Goal: Task Accomplishment & Management: Use online tool/utility

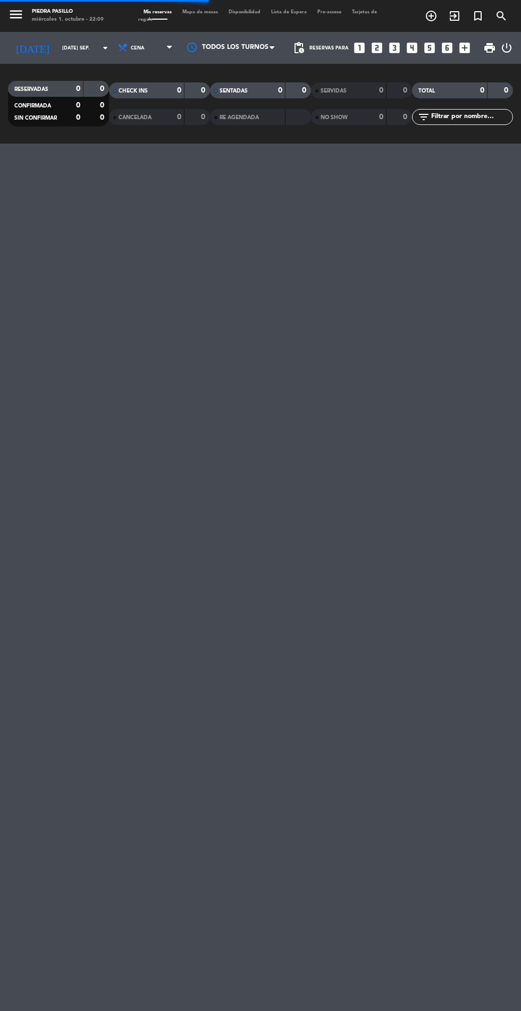
click at [68, 46] on input "[DATE] sep." at bounding box center [90, 48] width 67 height 16
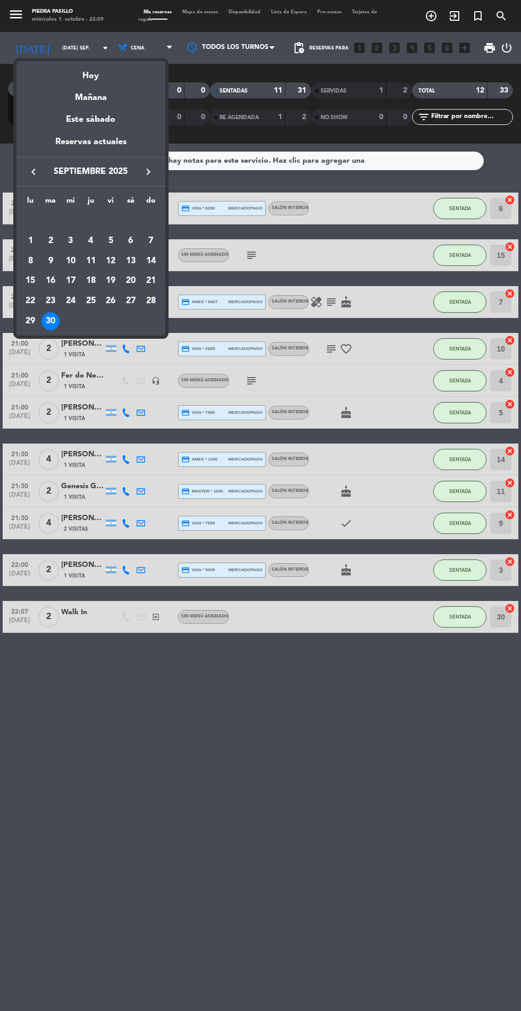
click at [148, 173] on icon "keyboard_arrow_right" at bounding box center [148, 171] width 13 height 13
click at [90, 240] on div "2" at bounding box center [91, 241] width 18 height 18
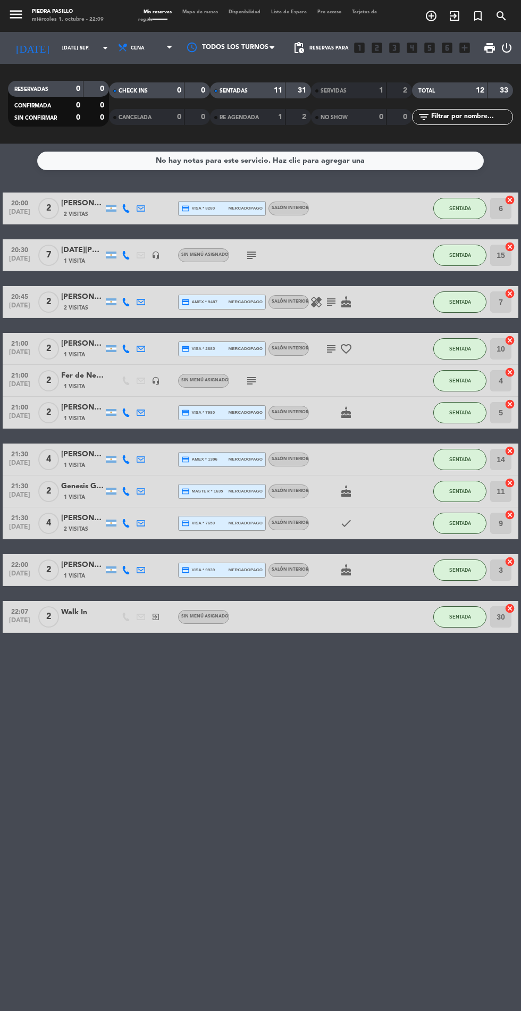
type input "[DEMOGRAPHIC_DATA] [DATE]"
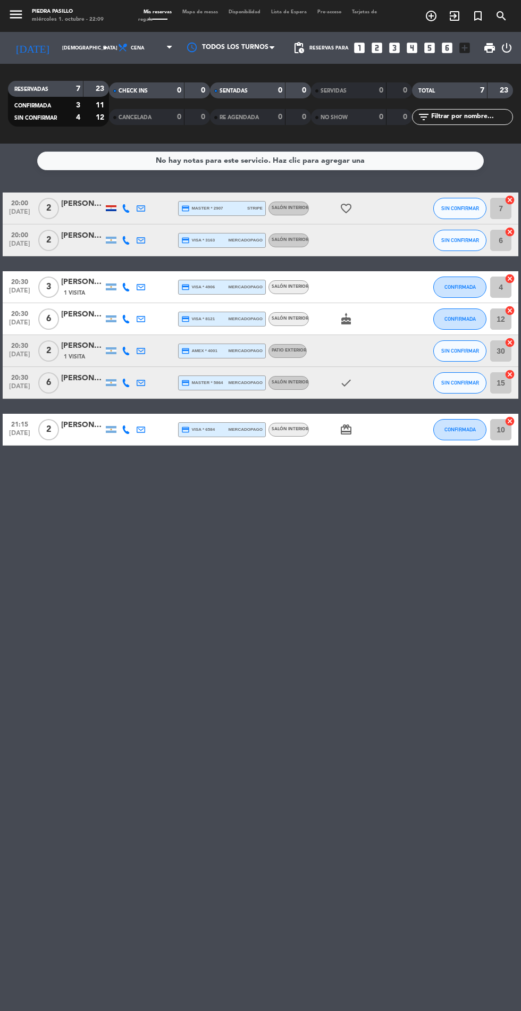
click at [196, 11] on span "Mapa de mesas" at bounding box center [200, 12] width 46 height 5
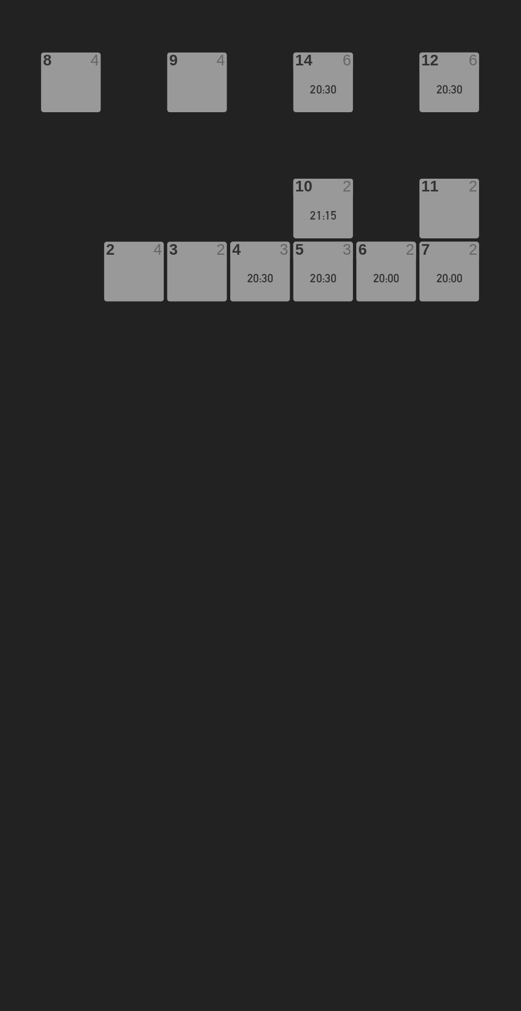
scroll to position [0, 103]
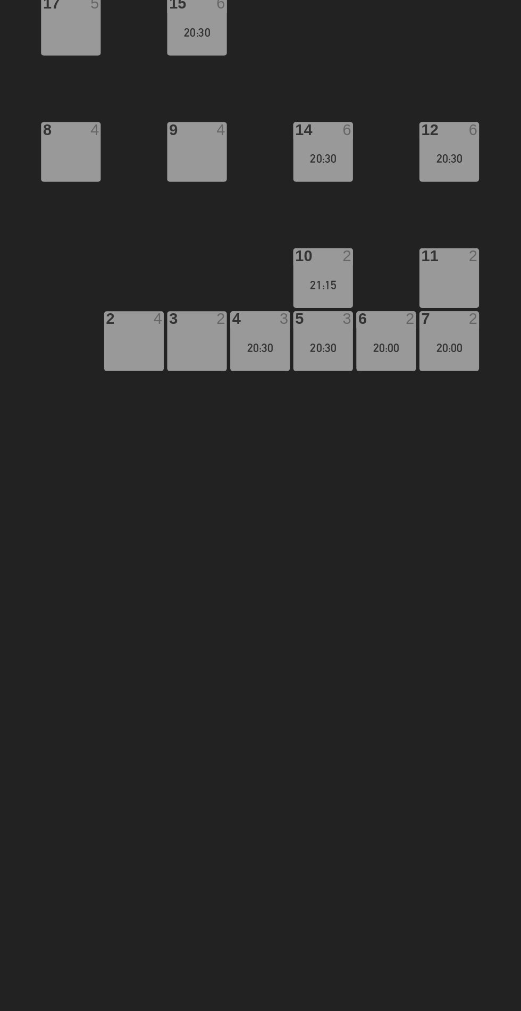
click at [368, 272] on div "14 6 20:30" at bounding box center [370, 256] width 37 height 37
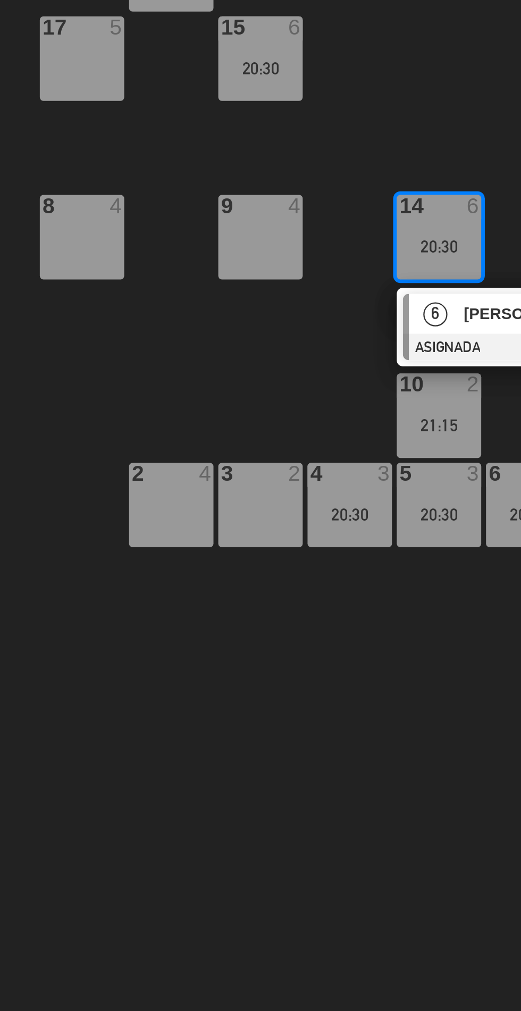
click at [252, 380] on div "2 4" at bounding box center [252, 374] width 37 height 37
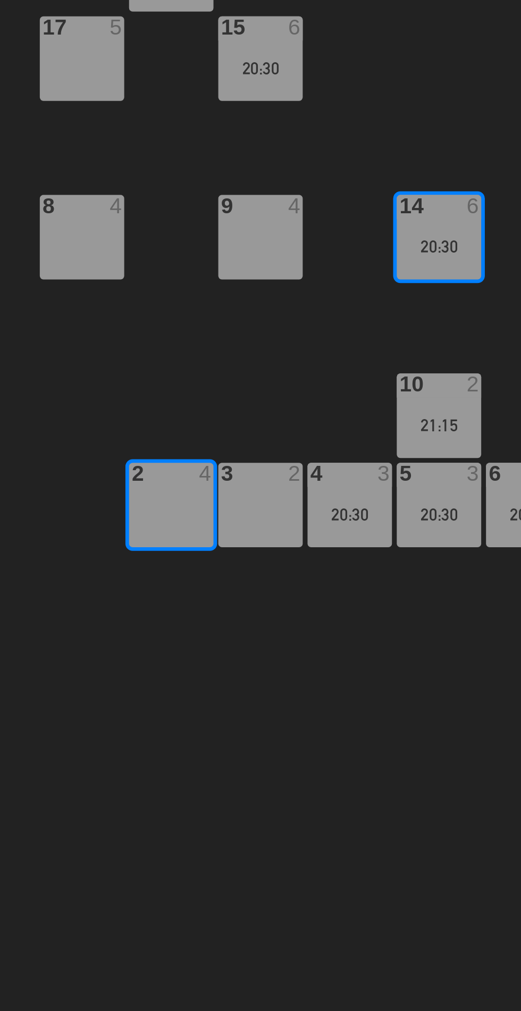
click at [288, 379] on div "3 2" at bounding box center [291, 374] width 37 height 37
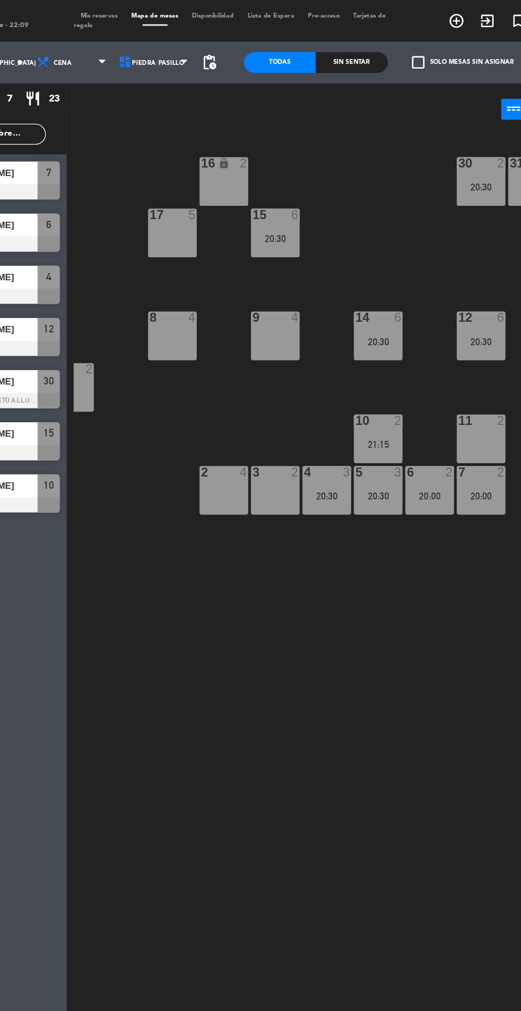
click at [368, 253] on div "14 6 20:30" at bounding box center [371, 256] width 37 height 37
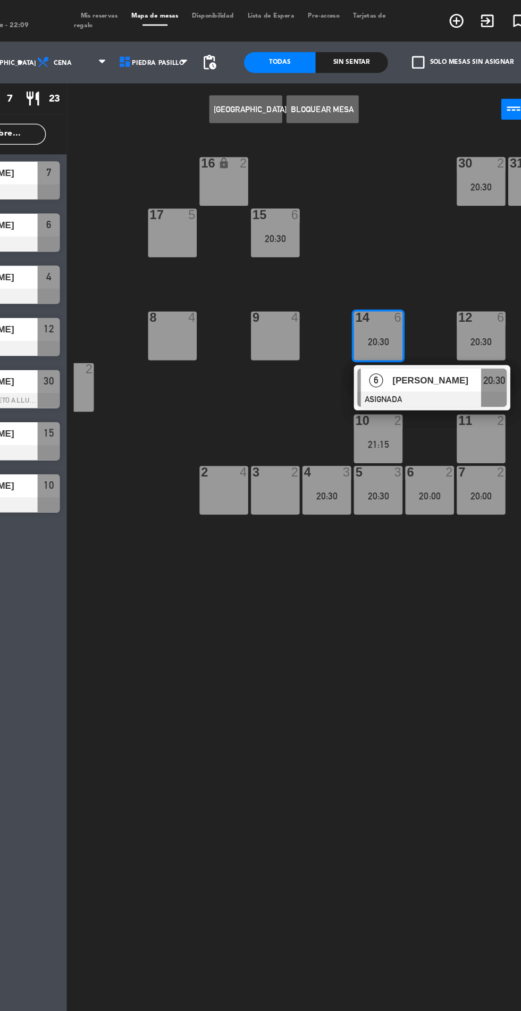
click at [387, 298] on div "[PERSON_NAME]" at bounding box center [415, 291] width 69 height 18
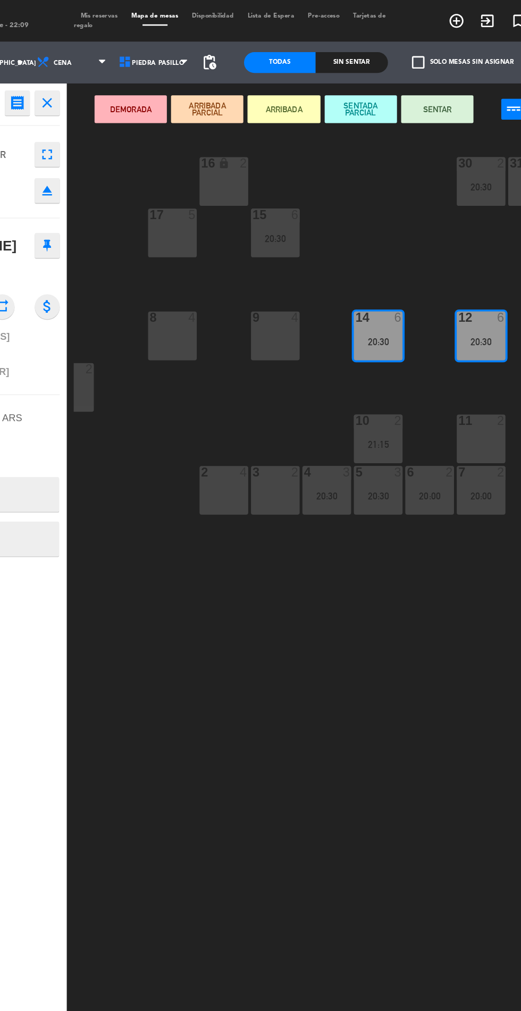
click at [254, 369] on div "2 4" at bounding box center [253, 374] width 37 height 37
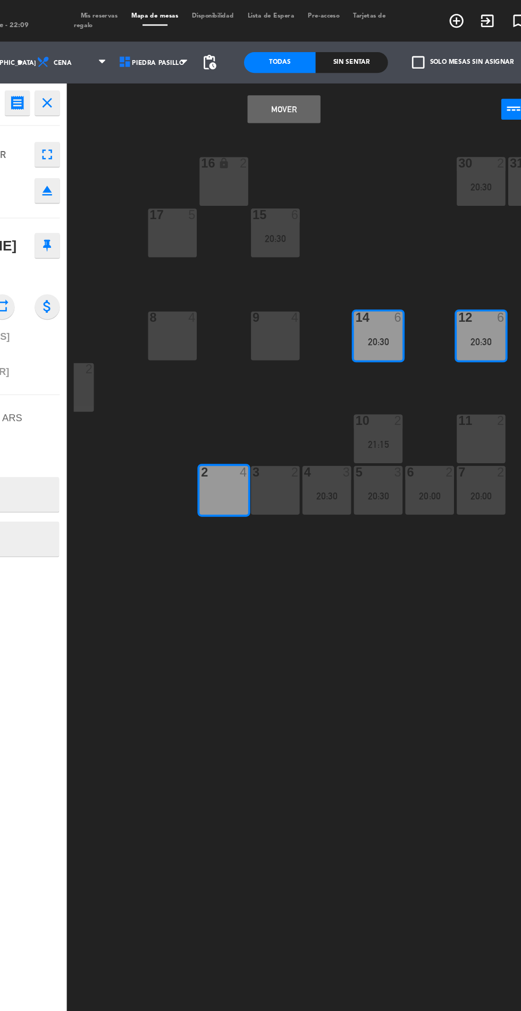
click at [294, 382] on div "3 2" at bounding box center [292, 374] width 37 height 37
click at [292, 84] on button "Mover y Unir" at bounding box center [298, 83] width 55 height 21
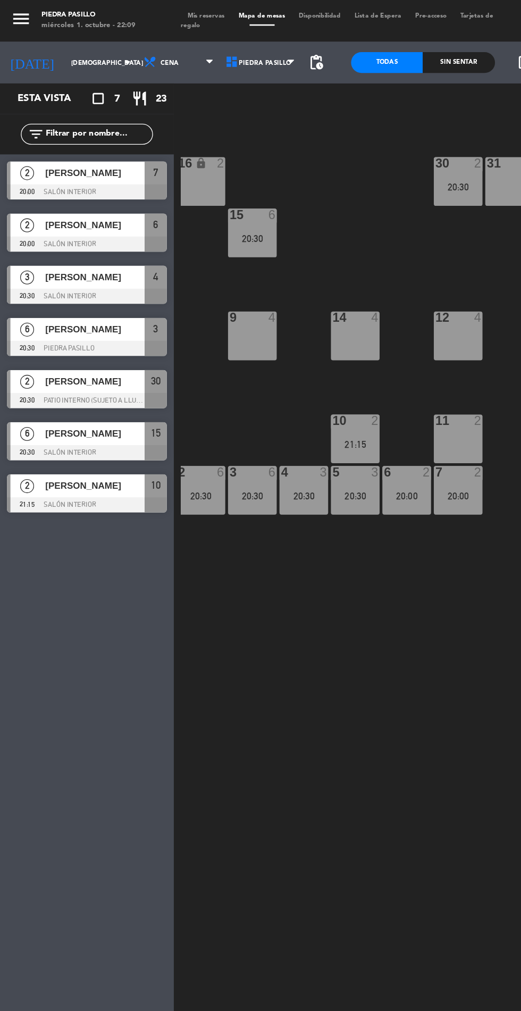
scroll to position [0, 206]
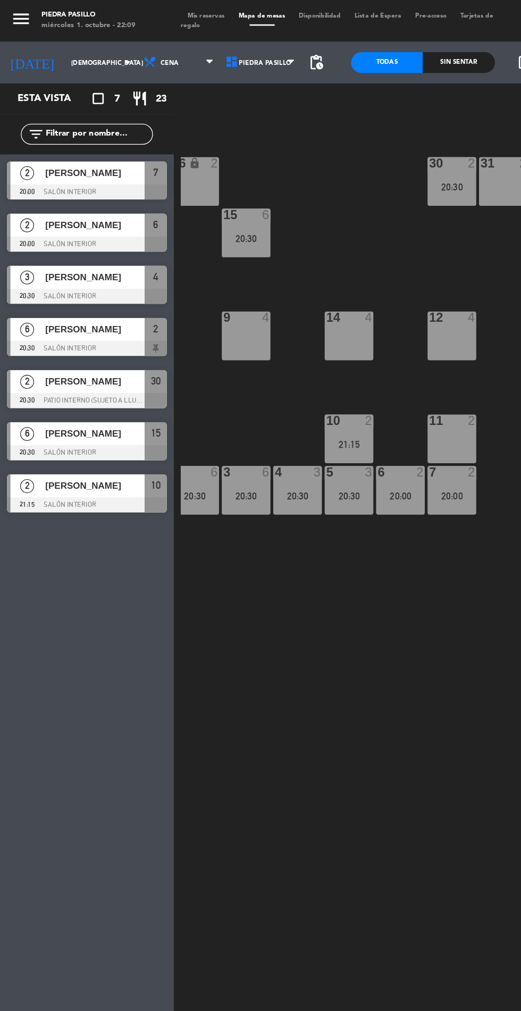
click at [231, 379] on div "20:30" at bounding box center [227, 379] width 37 height 7
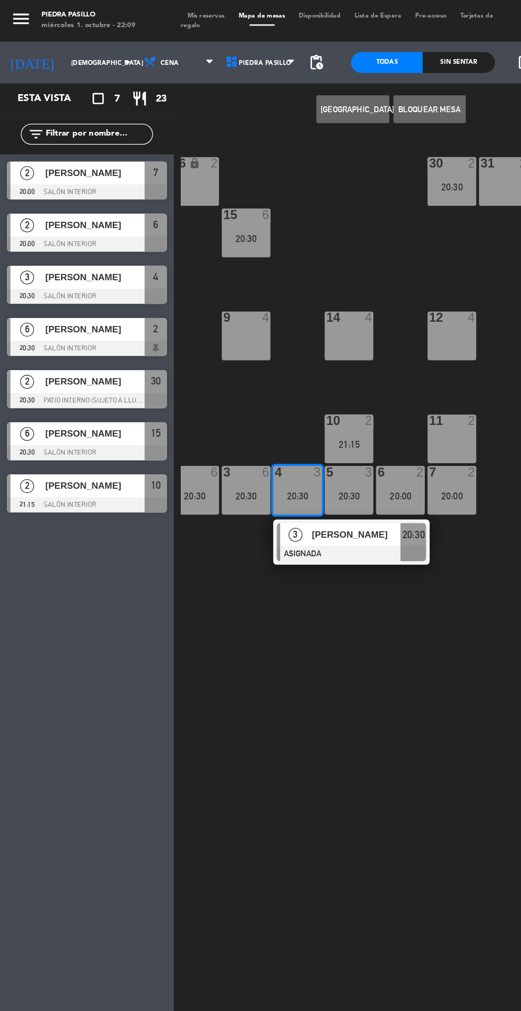
click at [177, 256] on div "9 4" at bounding box center [188, 256] width 37 height 37
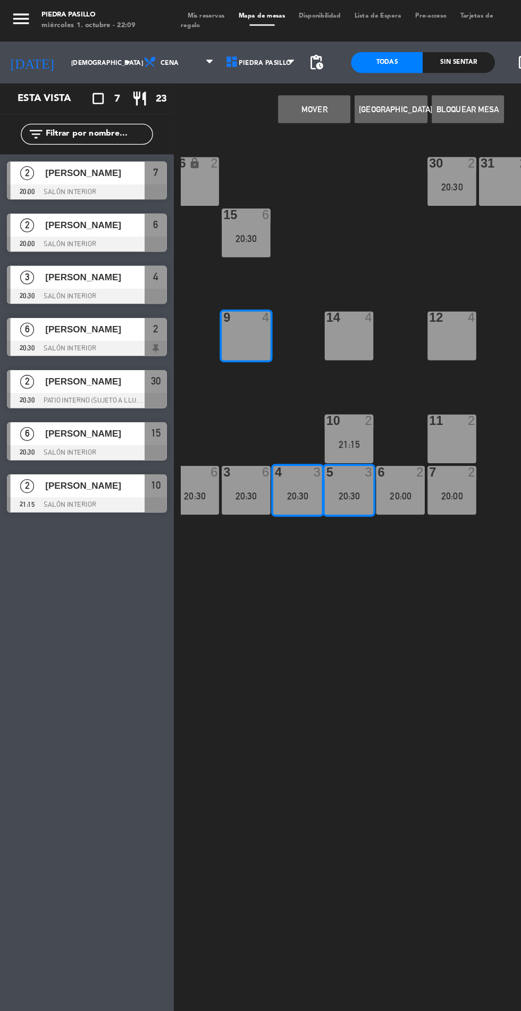
click at [231, 90] on button "Mover" at bounding box center [240, 83] width 55 height 21
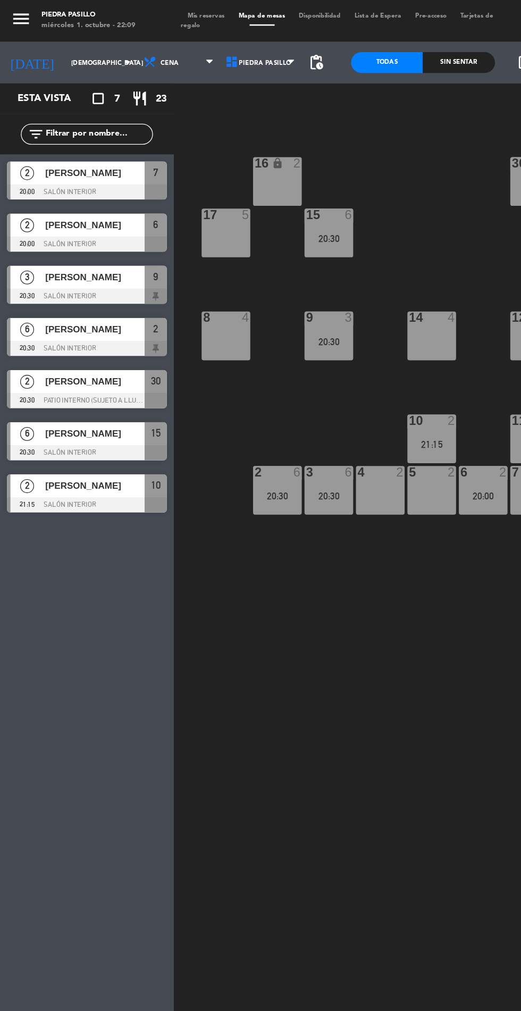
scroll to position [0, 143]
click at [330, 332] on div "10 2 21:15" at bounding box center [330, 335] width 37 height 37
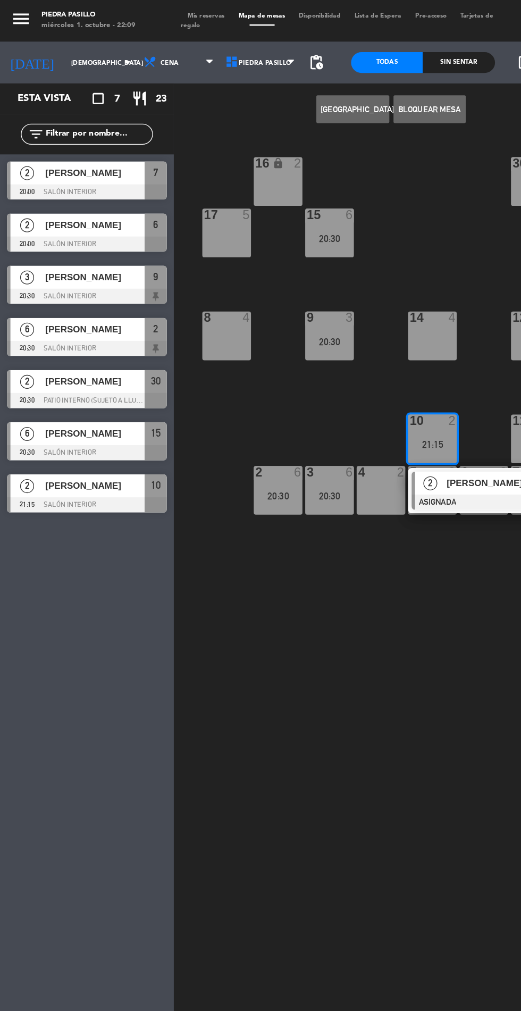
click at [175, 259] on div "8 4" at bounding box center [173, 256] width 37 height 37
click at [239, 90] on button "Mover" at bounding box center [240, 83] width 55 height 21
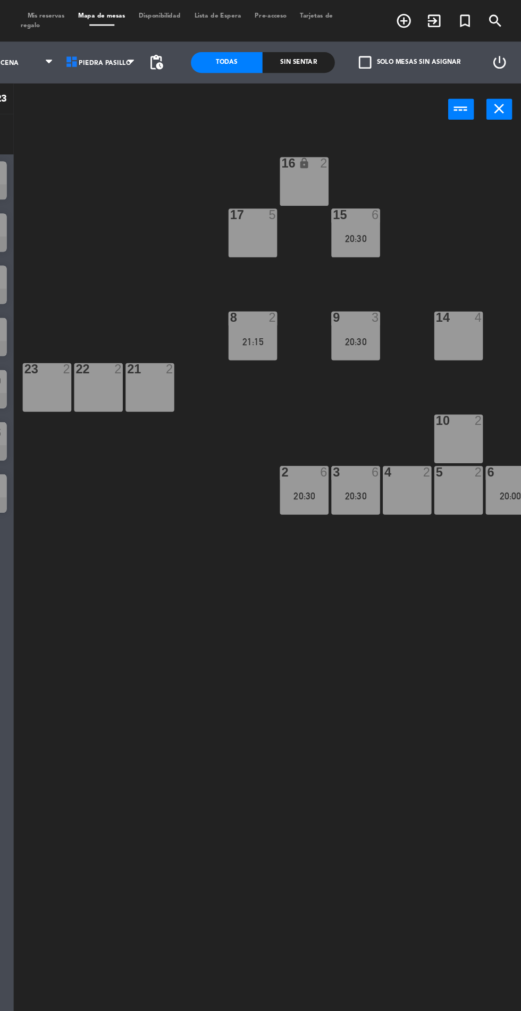
scroll to position [0, 0]
